Goal: Information Seeking & Learning: Learn about a topic

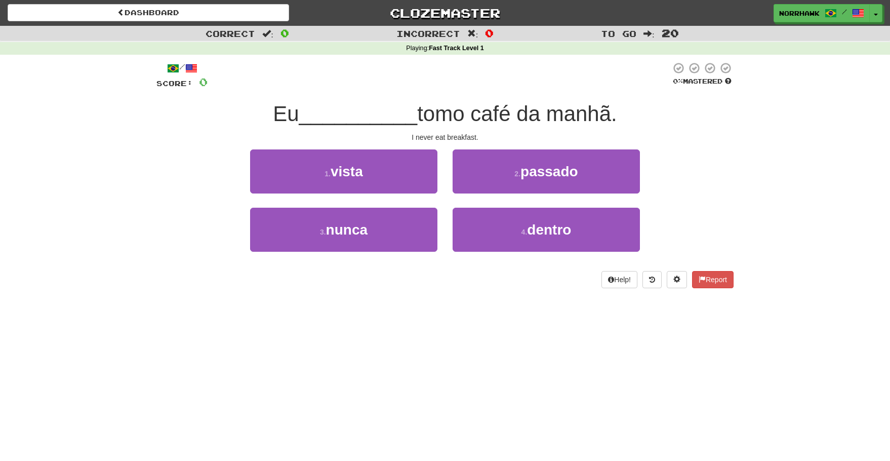
click at [373, 367] on div "Dashboard Clozemaster [GEOGRAPHIC_DATA] / Toggle Dropdown Dashboard Leaderboard…" at bounding box center [445, 230] width 890 height 461
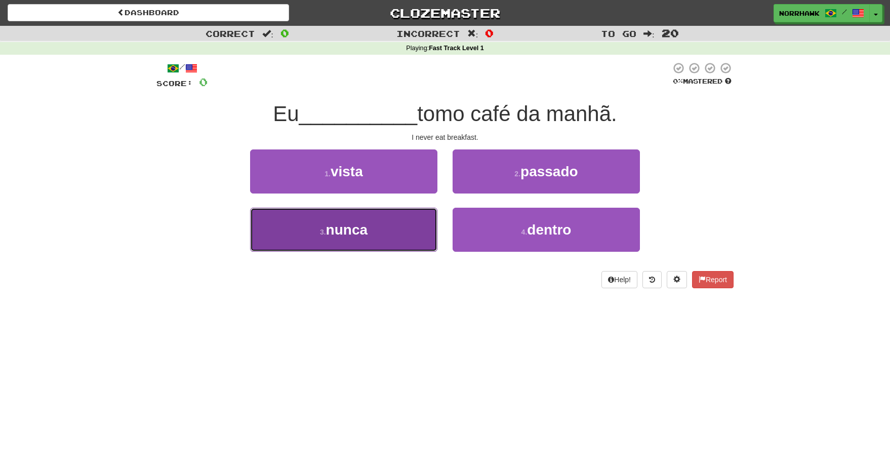
click at [384, 243] on button "3 . nunca" at bounding box center [343, 230] width 187 height 44
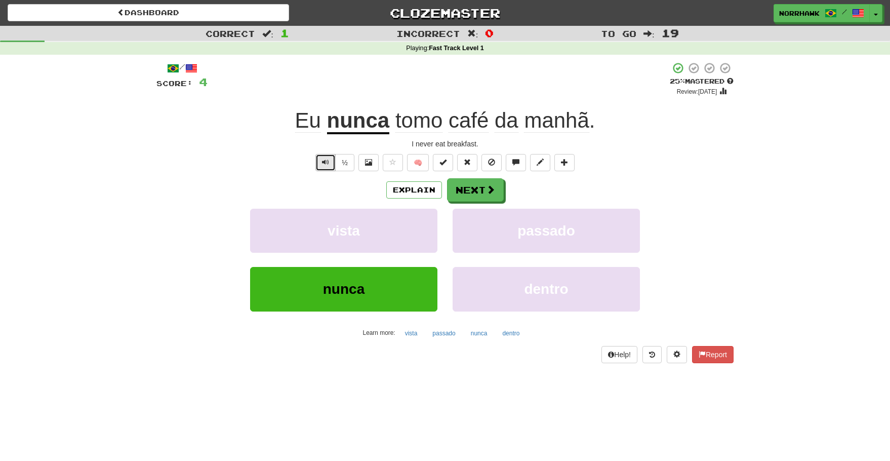
click at [326, 162] on span "Text-to-speech controls" at bounding box center [325, 162] width 7 height 7
click at [488, 189] on span at bounding box center [491, 189] width 9 height 9
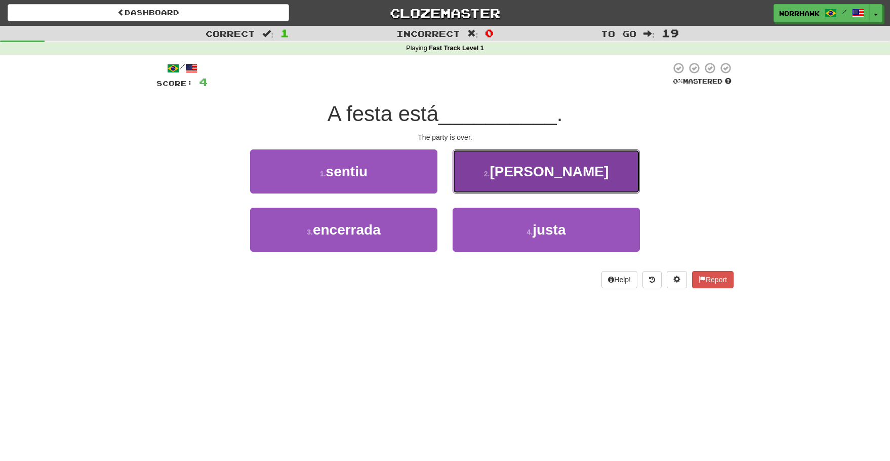
click at [580, 174] on button "2 . [PERSON_NAME]" at bounding box center [546, 171] width 187 height 44
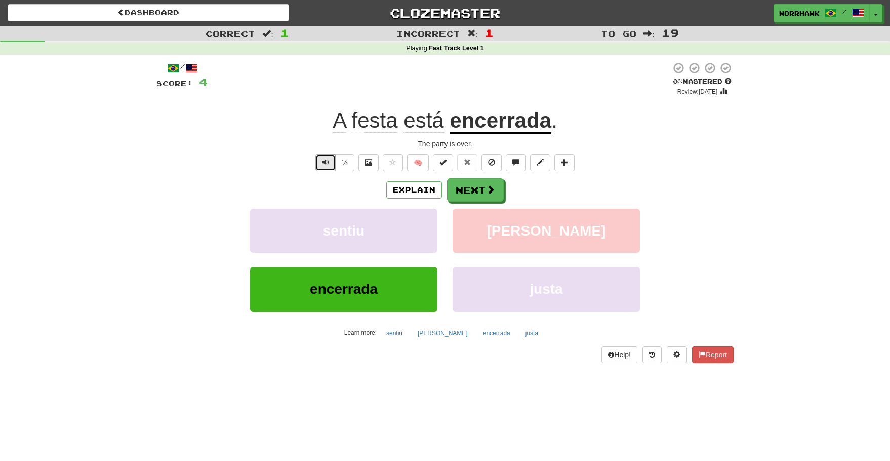
click at [327, 164] on span "Text-to-speech controls" at bounding box center [325, 162] width 7 height 7
click at [327, 160] on span "Text-to-speech controls" at bounding box center [325, 162] width 7 height 7
click at [470, 195] on button "Next" at bounding box center [476, 190] width 57 height 23
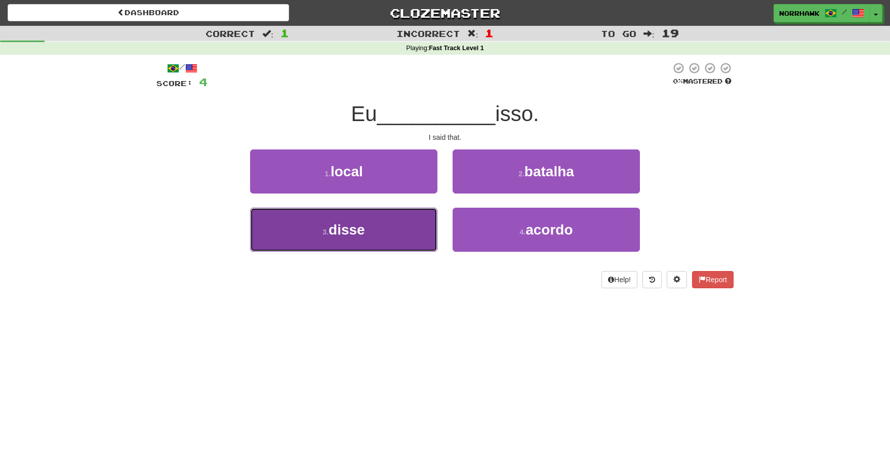
click at [384, 244] on button "3 . disse" at bounding box center [343, 230] width 187 height 44
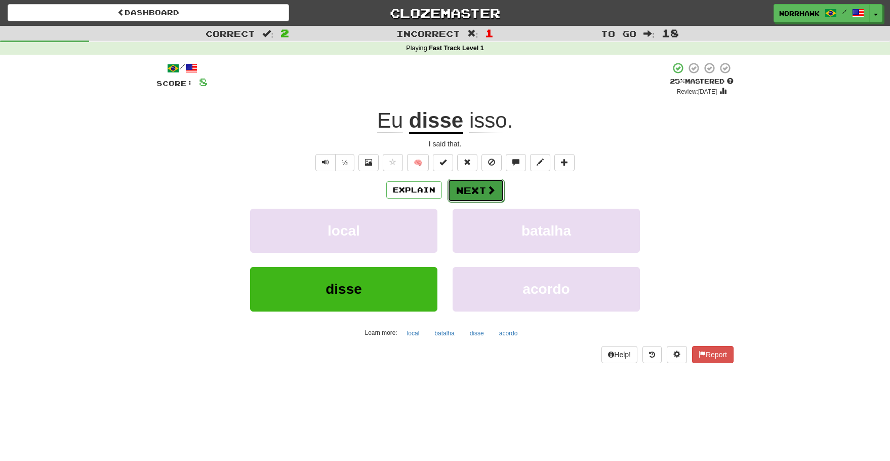
click at [472, 190] on button "Next" at bounding box center [476, 190] width 57 height 23
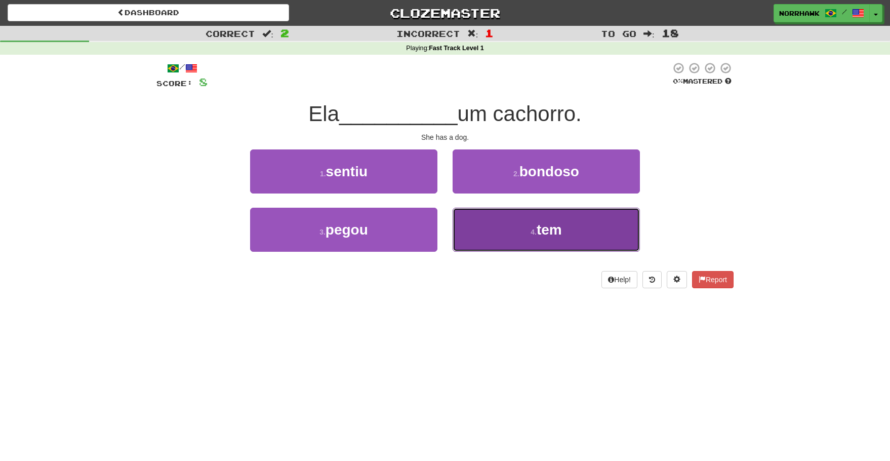
click at [561, 226] on span "tem" at bounding box center [549, 230] width 25 height 16
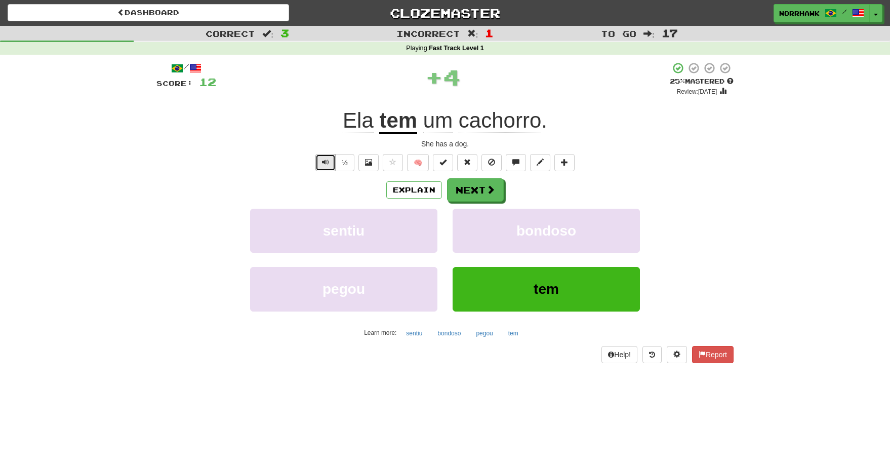
click at [329, 166] on button "Text-to-speech controls" at bounding box center [326, 162] width 20 height 17
click at [328, 161] on span "Text-to-speech controls" at bounding box center [325, 162] width 7 height 7
click at [503, 199] on div "Explain Next" at bounding box center [445, 189] width 577 height 23
click at [483, 190] on button "Next" at bounding box center [476, 190] width 57 height 23
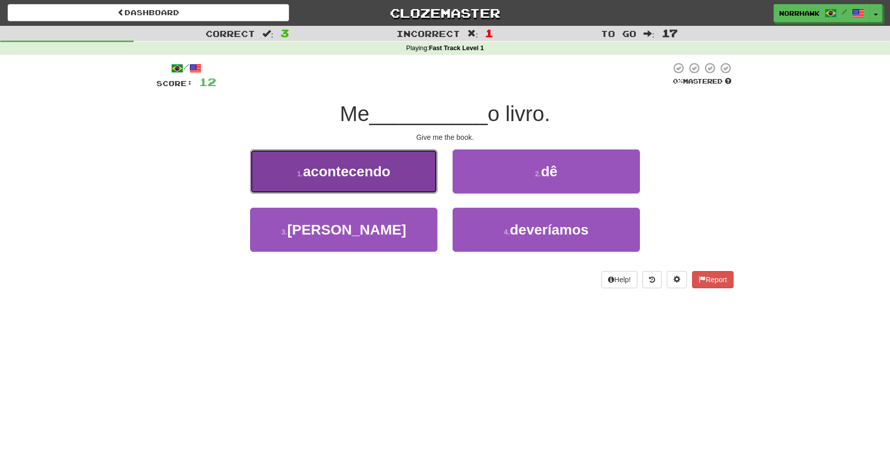
click at [364, 178] on span "acontecendo" at bounding box center [347, 172] width 88 height 16
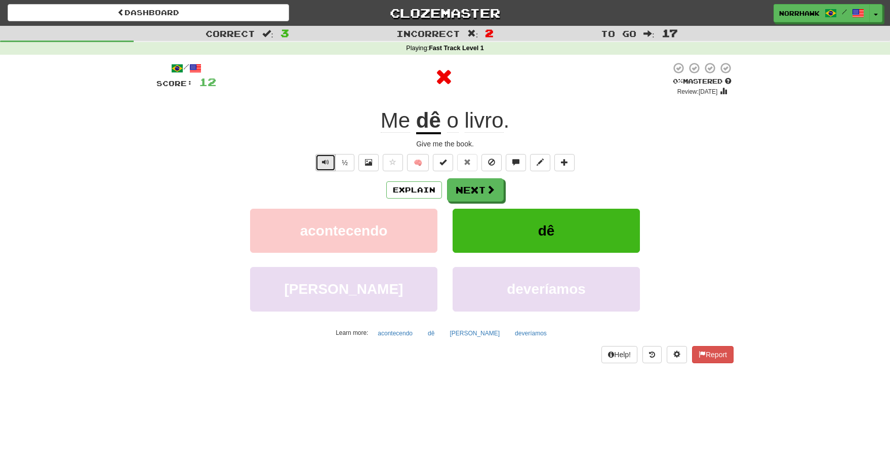
click at [323, 162] on span "Text-to-speech controls" at bounding box center [325, 162] width 7 height 7
click at [325, 165] on span "Text-to-speech controls" at bounding box center [325, 162] width 7 height 7
click at [333, 163] on button "Text-to-speech controls" at bounding box center [326, 162] width 20 height 17
click at [348, 162] on button "½" at bounding box center [344, 162] width 19 height 17
click at [349, 172] on div "/ Score: 12 0 % Mastered Review: [DATE] Me dê o livro . Give me the book. ½ 🧠 E…" at bounding box center [445, 212] width 577 height 301
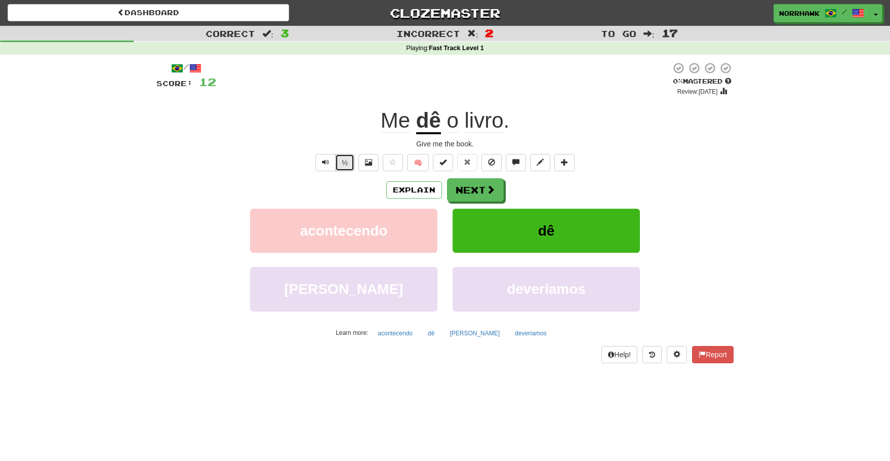
click at [347, 169] on button "½" at bounding box center [344, 162] width 19 height 17
click at [490, 194] on span at bounding box center [491, 189] width 9 height 9
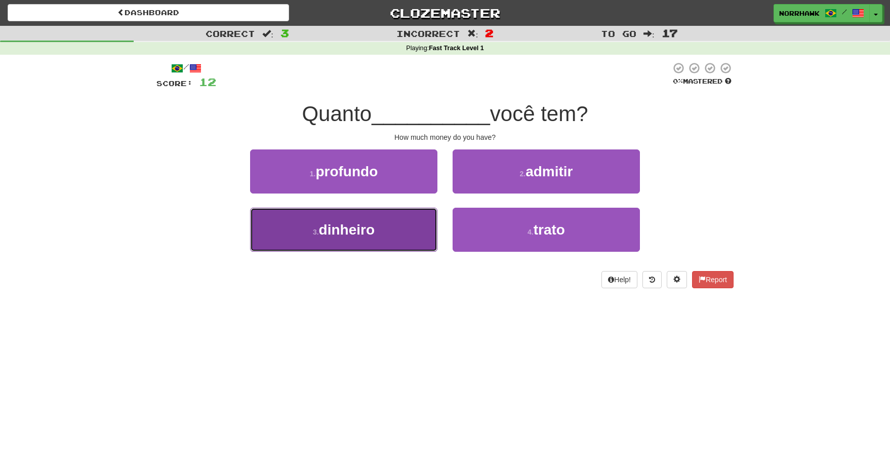
click at [407, 232] on button "3 . dinheiro" at bounding box center [343, 230] width 187 height 44
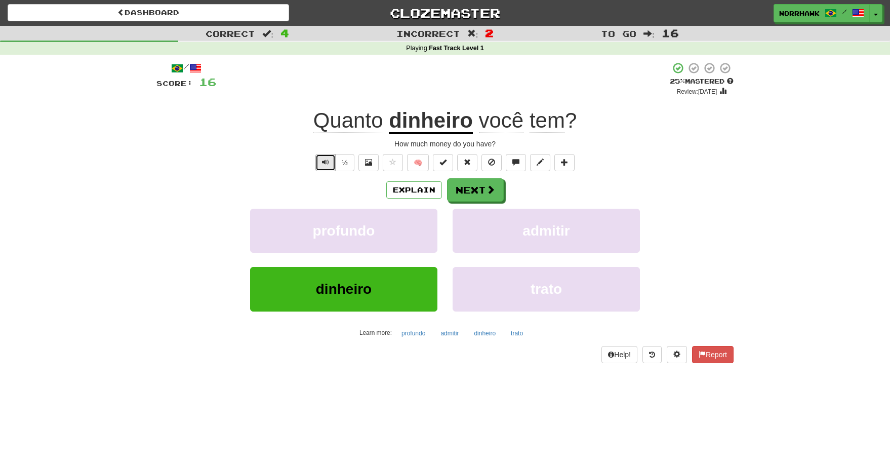
click at [328, 165] on span "Text-to-speech controls" at bounding box center [325, 162] width 7 height 7
click at [327, 160] on span "Text-to-speech controls" at bounding box center [325, 162] width 7 height 7
click at [331, 158] on button "Text-to-speech controls" at bounding box center [326, 162] width 20 height 17
click at [322, 163] on span "Text-to-speech controls" at bounding box center [325, 162] width 7 height 7
click at [332, 161] on button "Text-to-speech controls" at bounding box center [326, 162] width 20 height 17
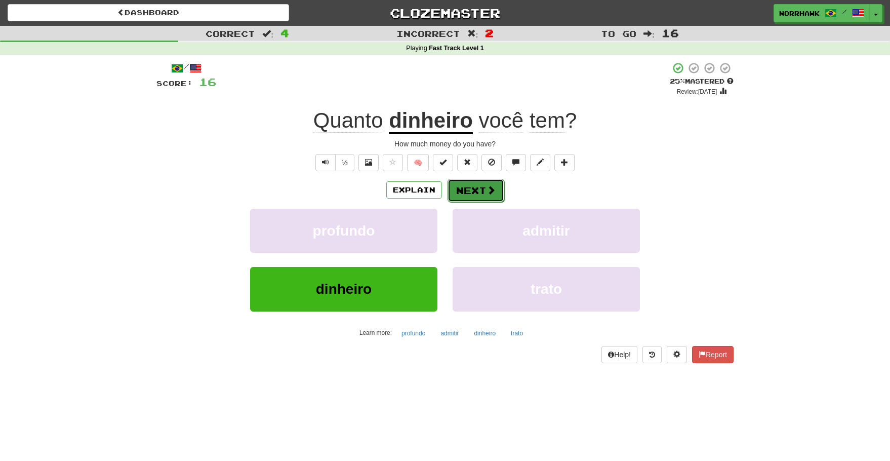
click at [491, 188] on span at bounding box center [491, 189] width 9 height 9
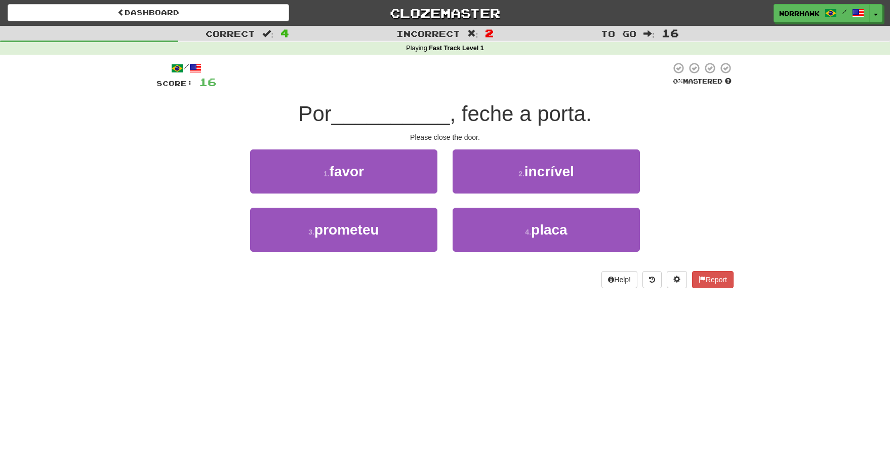
click at [786, 213] on div "Correct : 4 Incorrect : 2 To go : 16 Playing : Fast Track Level 1 / Score: 16 0…" at bounding box center [445, 164] width 890 height 277
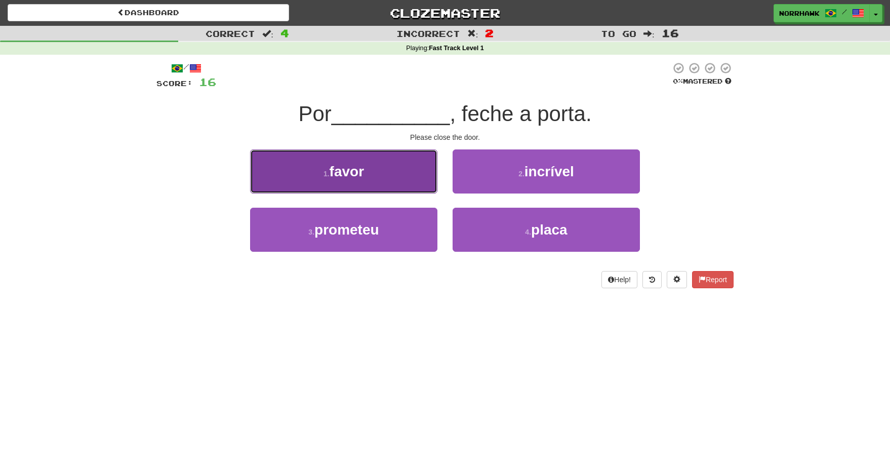
click at [330, 177] on small "1 ." at bounding box center [327, 174] width 6 height 8
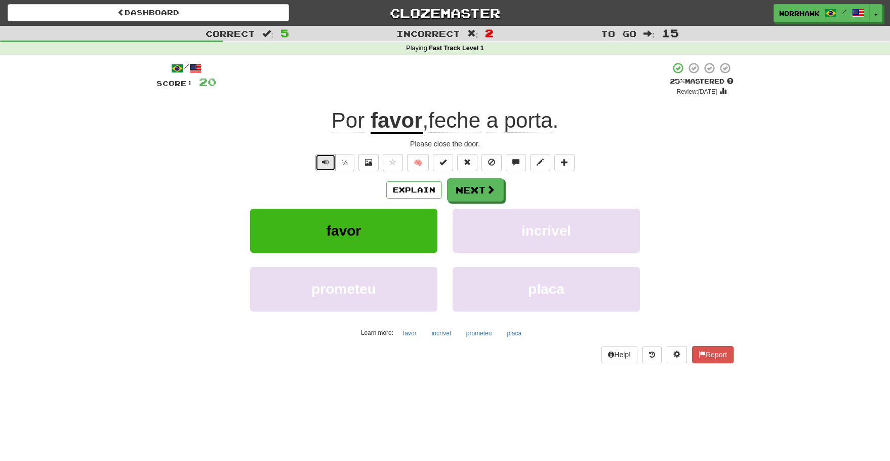
click at [330, 166] on button "Text-to-speech controls" at bounding box center [326, 162] width 20 height 17
click at [481, 193] on button "Next" at bounding box center [476, 190] width 57 height 23
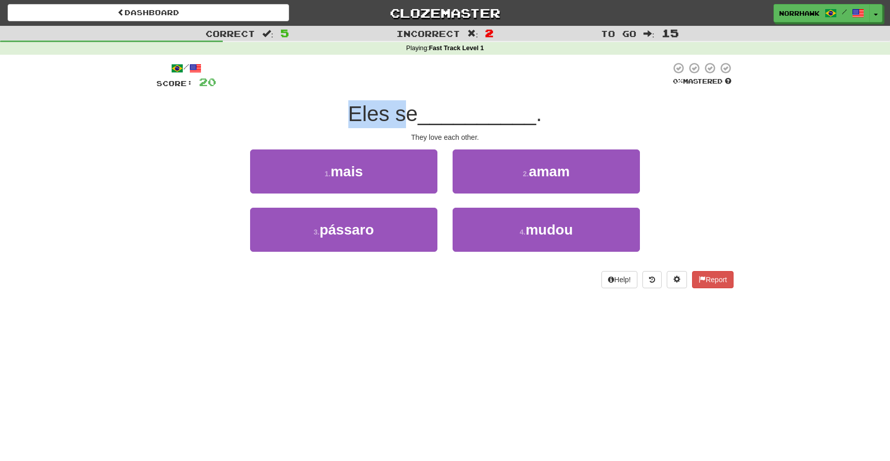
drag, startPoint x: 347, startPoint y: 118, endPoint x: 409, endPoint y: 123, distance: 62.0
click at [409, 123] on span "Eles se" at bounding box center [383, 114] width 70 height 24
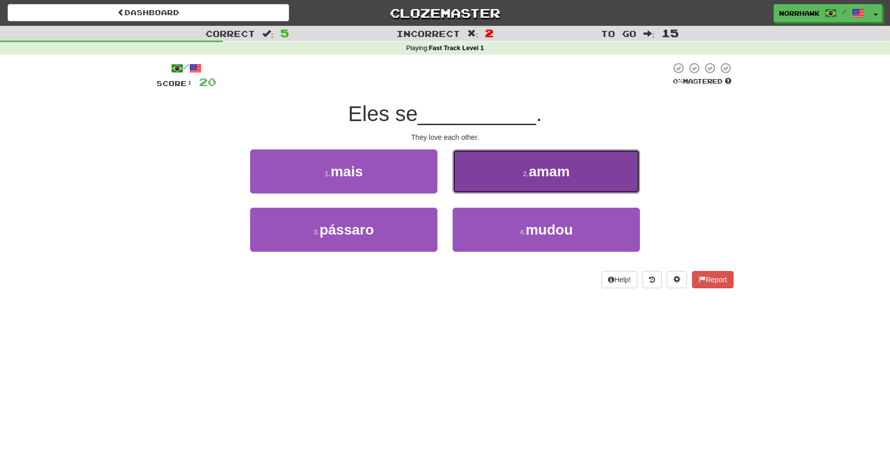
click at [559, 180] on button "2 . amam" at bounding box center [546, 171] width 187 height 44
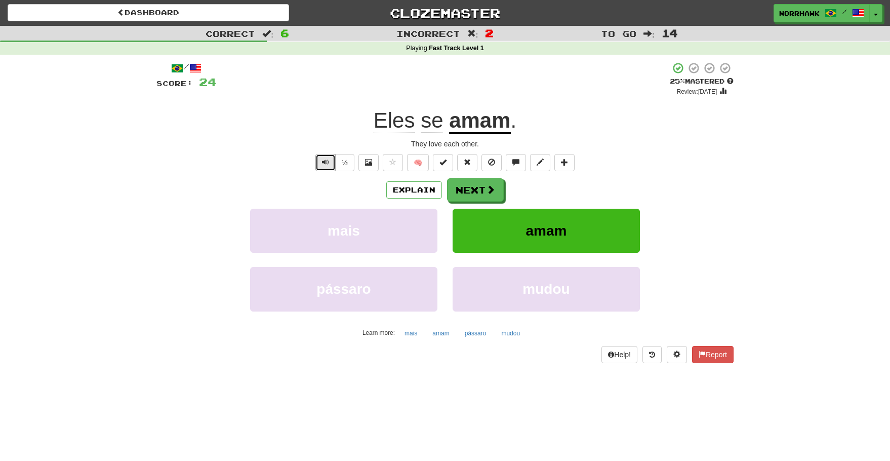
click at [320, 164] on button "Text-to-speech controls" at bounding box center [326, 162] width 20 height 17
click at [485, 194] on button "Next" at bounding box center [476, 190] width 57 height 23
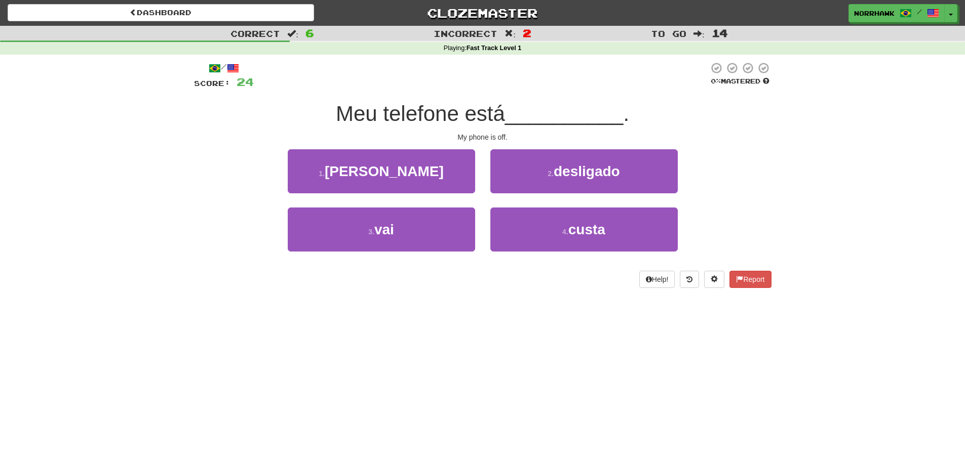
click at [866, 324] on div "Dashboard Clozemaster [GEOGRAPHIC_DATA] / Toggle Dropdown Dashboard Leaderboard…" at bounding box center [482, 230] width 965 height 461
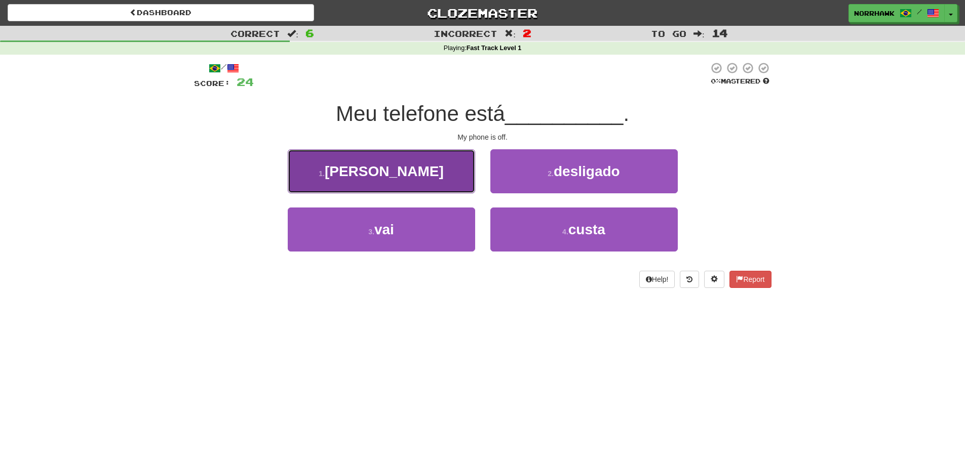
click at [430, 175] on button "1 . [PERSON_NAME]" at bounding box center [381, 171] width 187 height 44
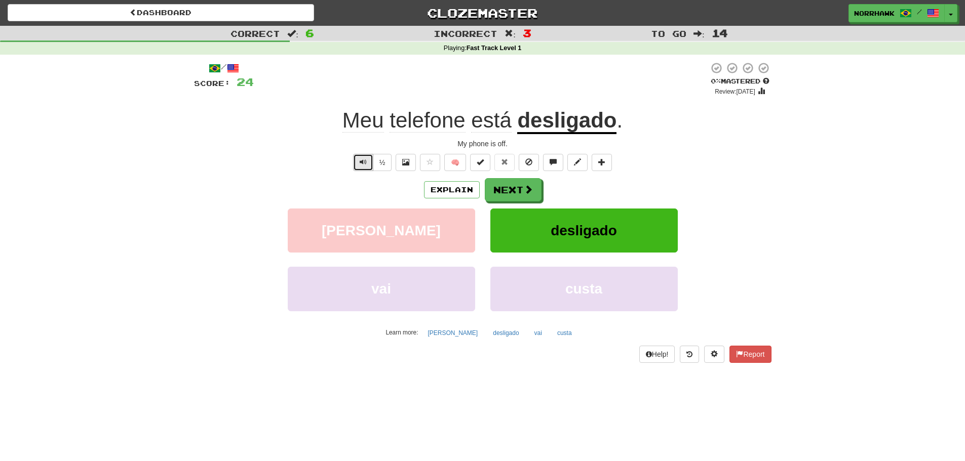
click at [360, 163] on span "Text-to-speech controls" at bounding box center [363, 162] width 7 height 7
click at [363, 168] on button "Text-to-speech controls" at bounding box center [363, 162] width 20 height 17
click at [362, 167] on button "Text-to-speech controls" at bounding box center [363, 162] width 20 height 17
click at [361, 160] on span "Text-to-speech controls" at bounding box center [363, 162] width 7 height 7
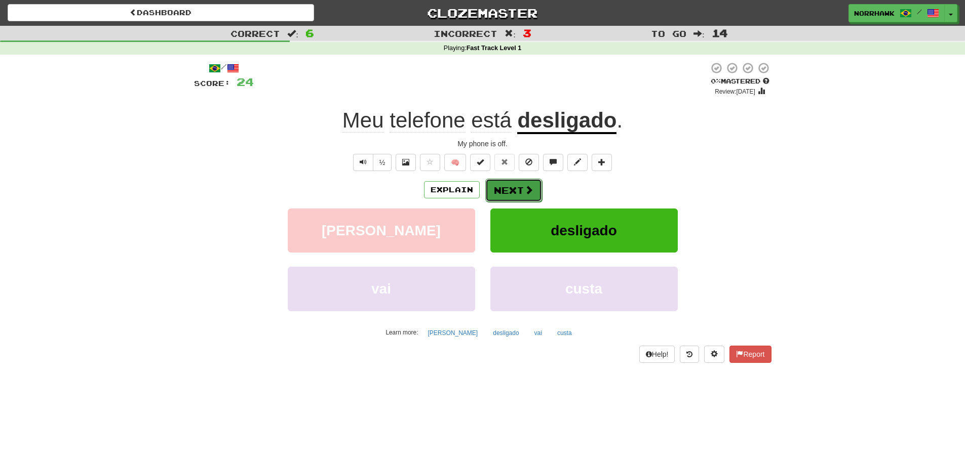
click at [526, 188] on span at bounding box center [528, 189] width 9 height 9
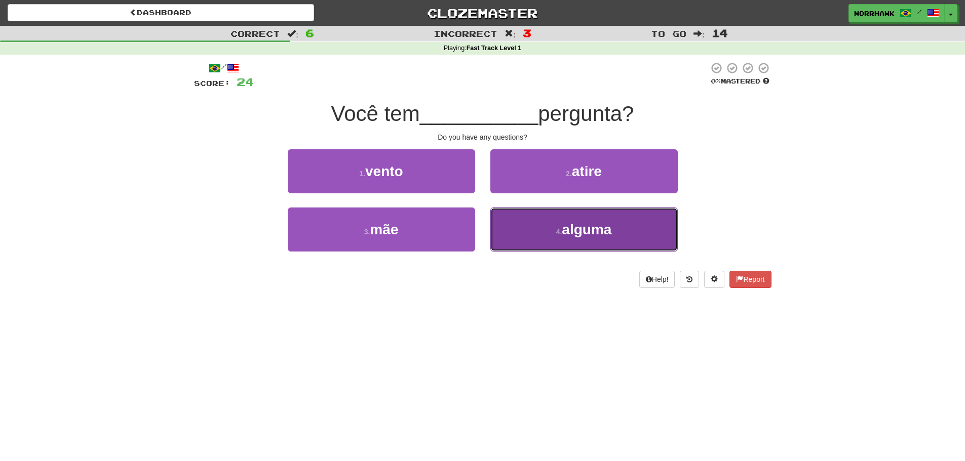
click at [548, 226] on button "4 . alguma" at bounding box center [583, 230] width 187 height 44
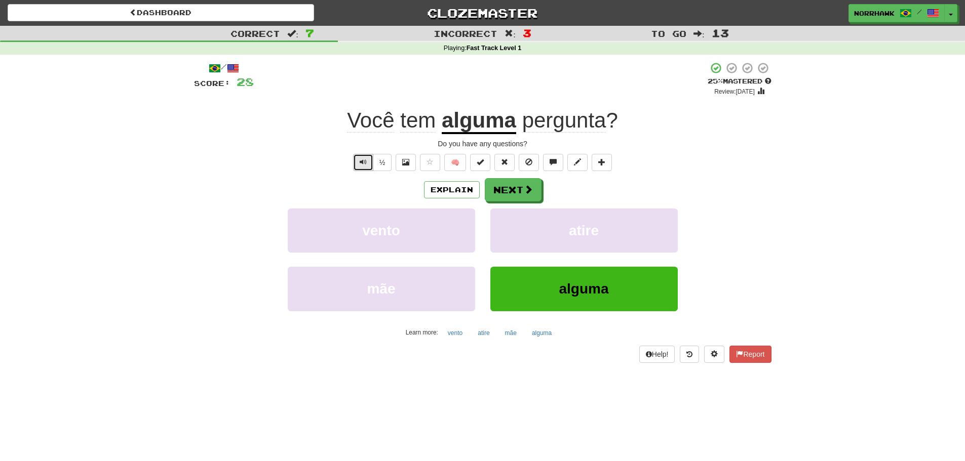
click at [364, 163] on span "Text-to-speech controls" at bounding box center [363, 162] width 7 height 7
click at [362, 161] on span "Text-to-speech controls" at bounding box center [363, 162] width 7 height 7
click at [524, 194] on span at bounding box center [528, 189] width 9 height 9
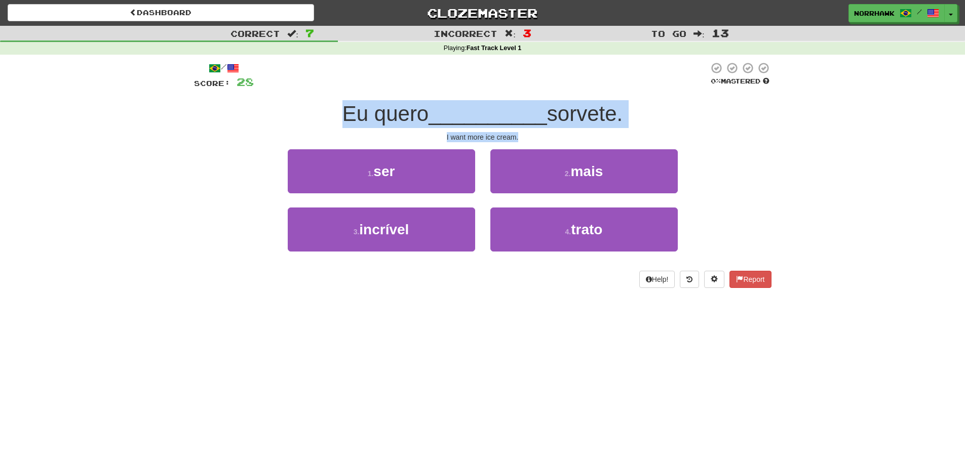
drag, startPoint x: 342, startPoint y: 115, endPoint x: 710, endPoint y: 135, distance: 368.2
click at [710, 135] on div "/ Score: 28 0 % Mastered Eu quero __________ sorvete. I want more ice cream. 1 …" at bounding box center [482, 175] width 577 height 226
click at [710, 135] on div "I want more ice cream." at bounding box center [482, 137] width 577 height 10
